Goal: Task Accomplishment & Management: Use online tool/utility

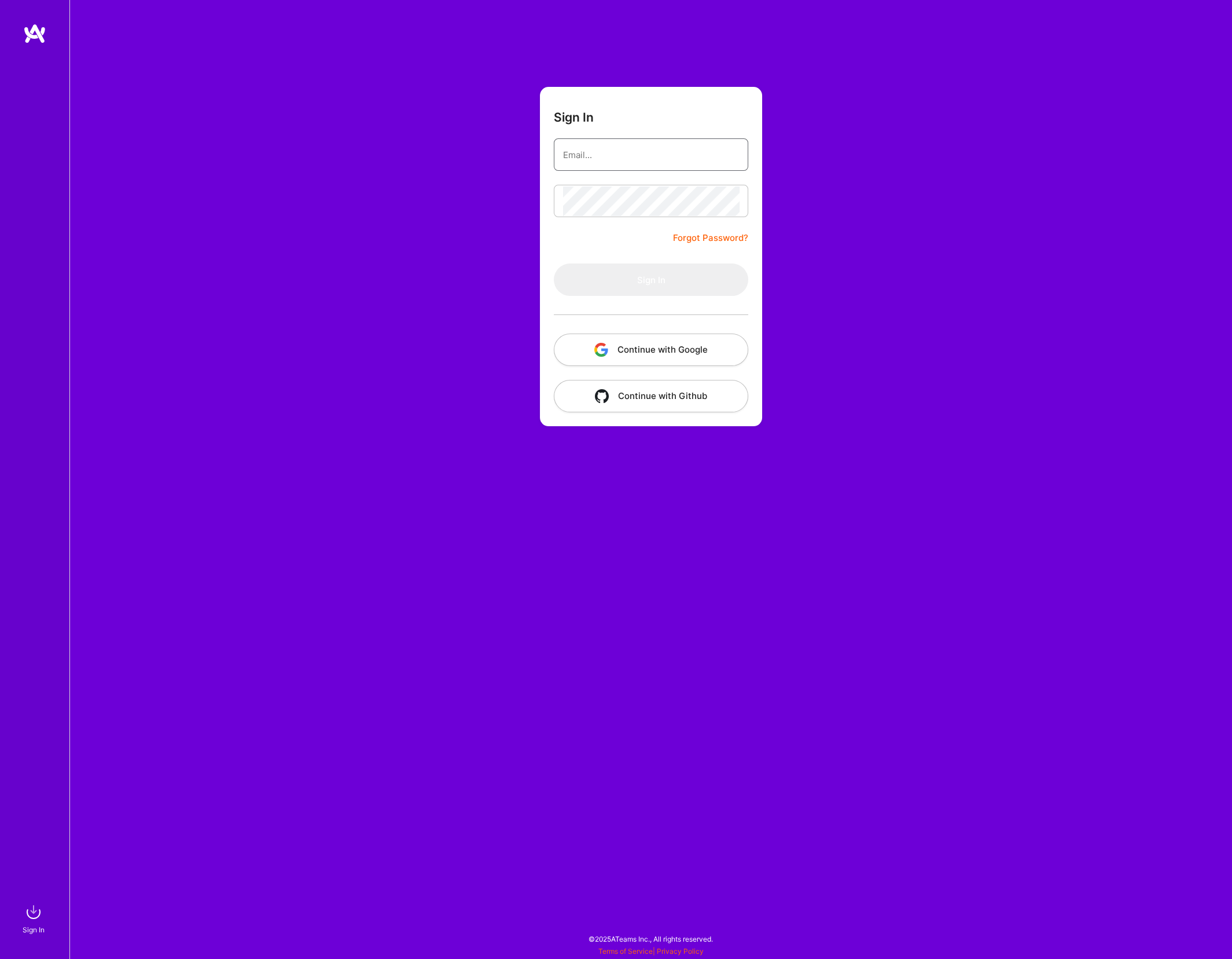
click at [658, 165] on input "email" at bounding box center [651, 155] width 176 height 29
type input "[PERSON_NAME][EMAIL_ADDRESS][PERSON_NAME][DOMAIN_NAME]"
click at [702, 272] on button "Sign In" at bounding box center [651, 280] width 194 height 32
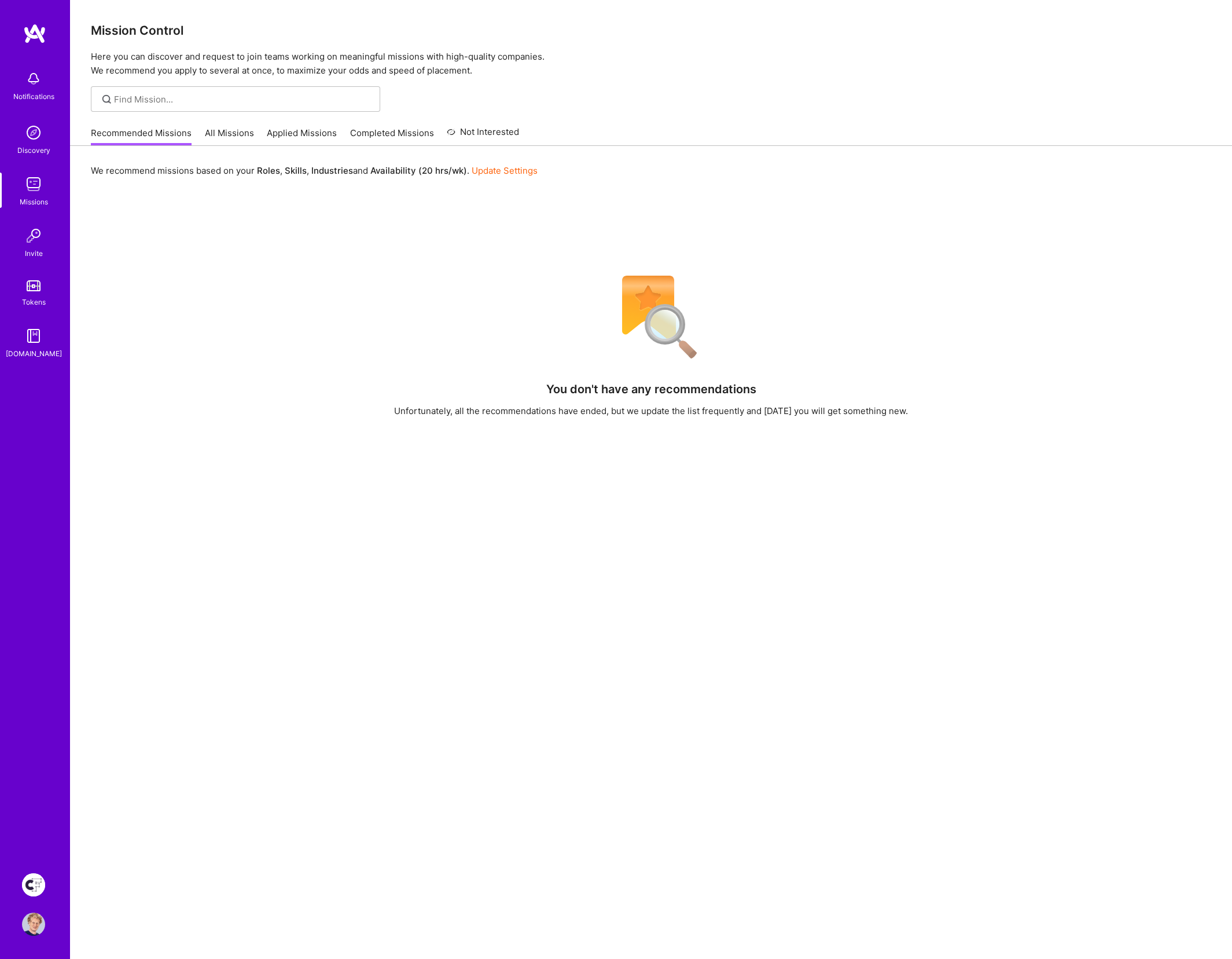
click at [37, 888] on img at bounding box center [33, 884] width 23 height 23
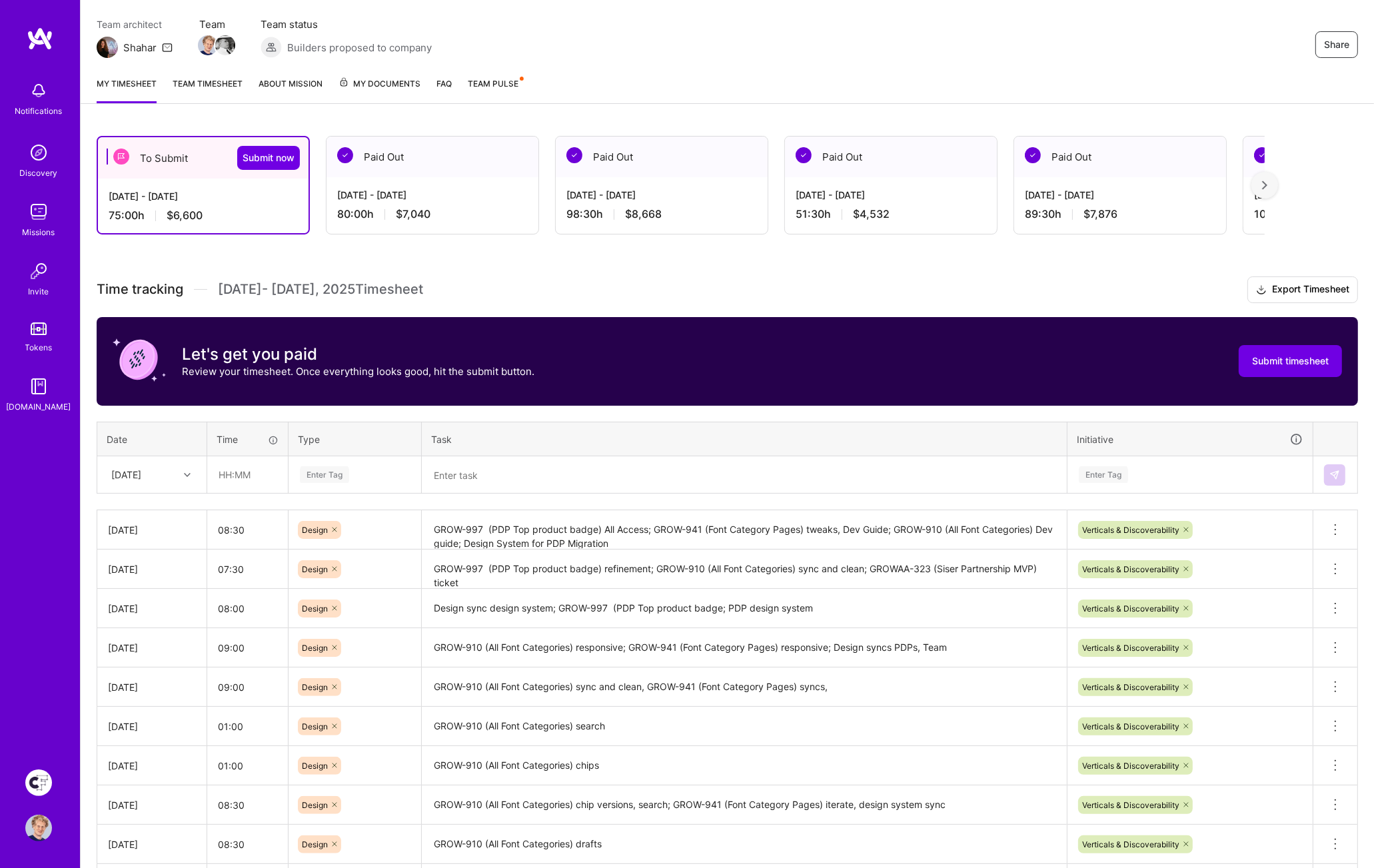
scroll to position [125, 0]
